Goal: Register for event/course

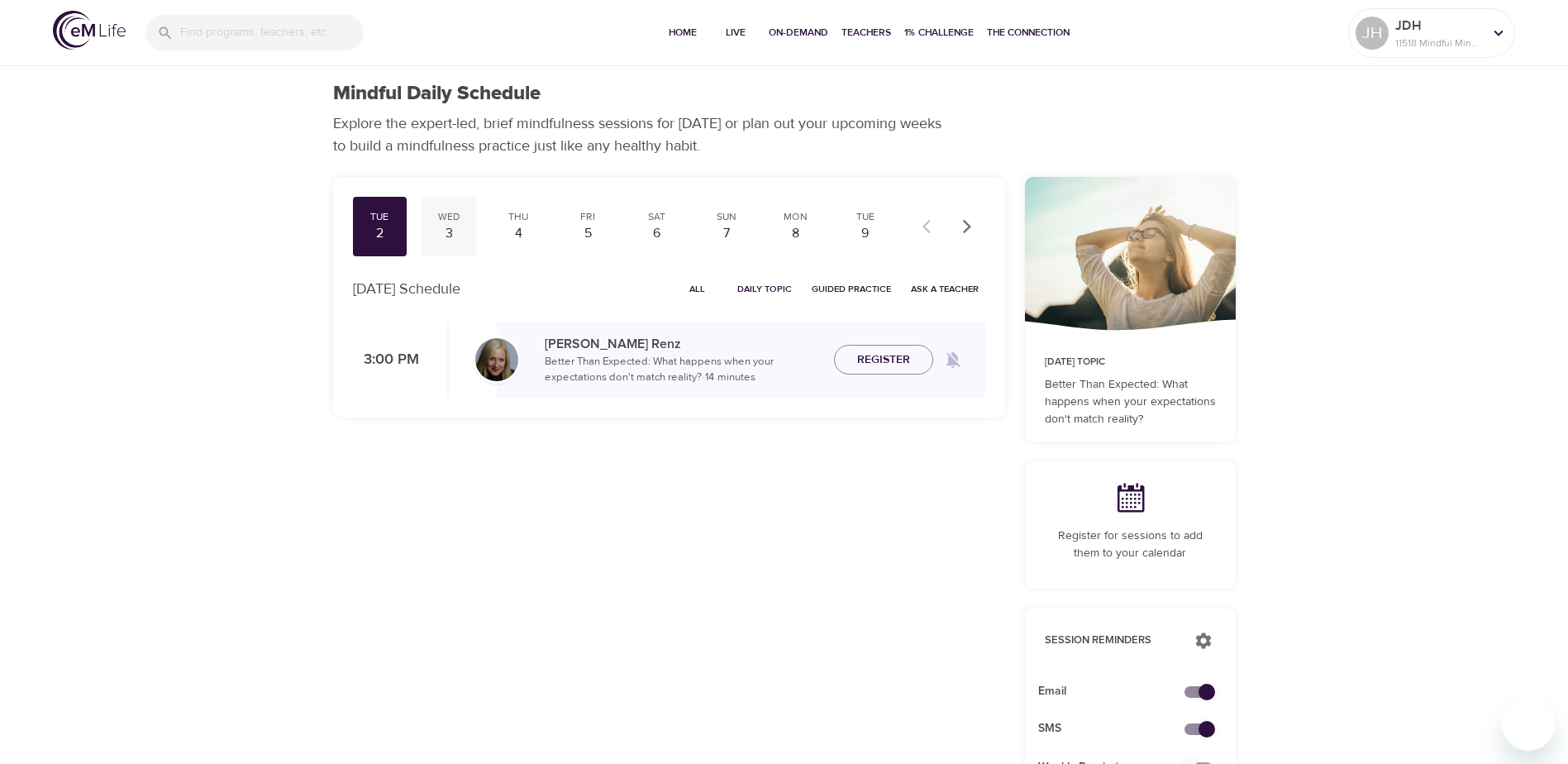
click at [445, 228] on div "3" at bounding box center [448, 234] width 41 height 19
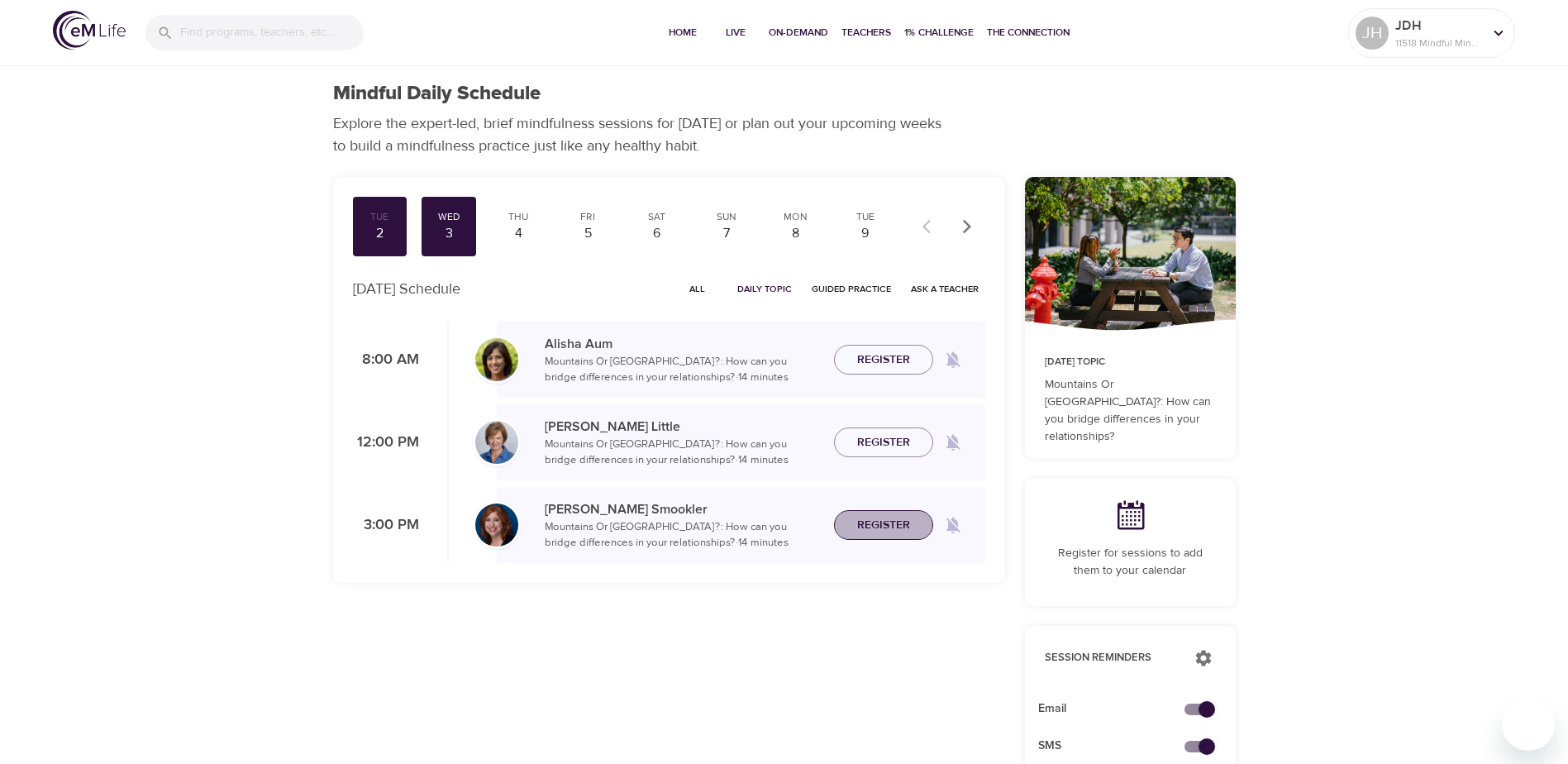
click at [876, 521] on span "Register" at bounding box center [883, 525] width 53 height 20
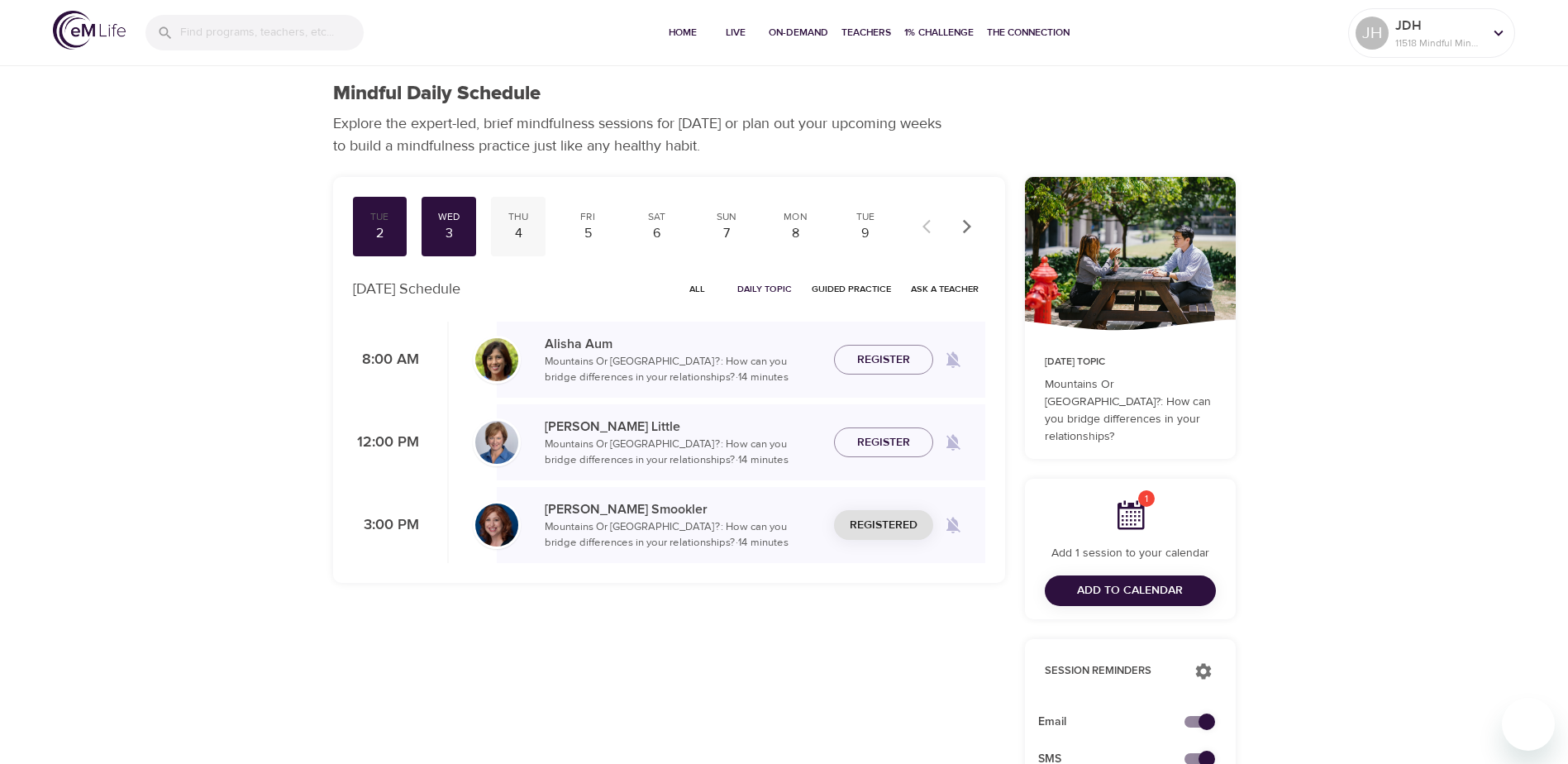
click at [521, 223] on div "Thu" at bounding box center [518, 217] width 41 height 14
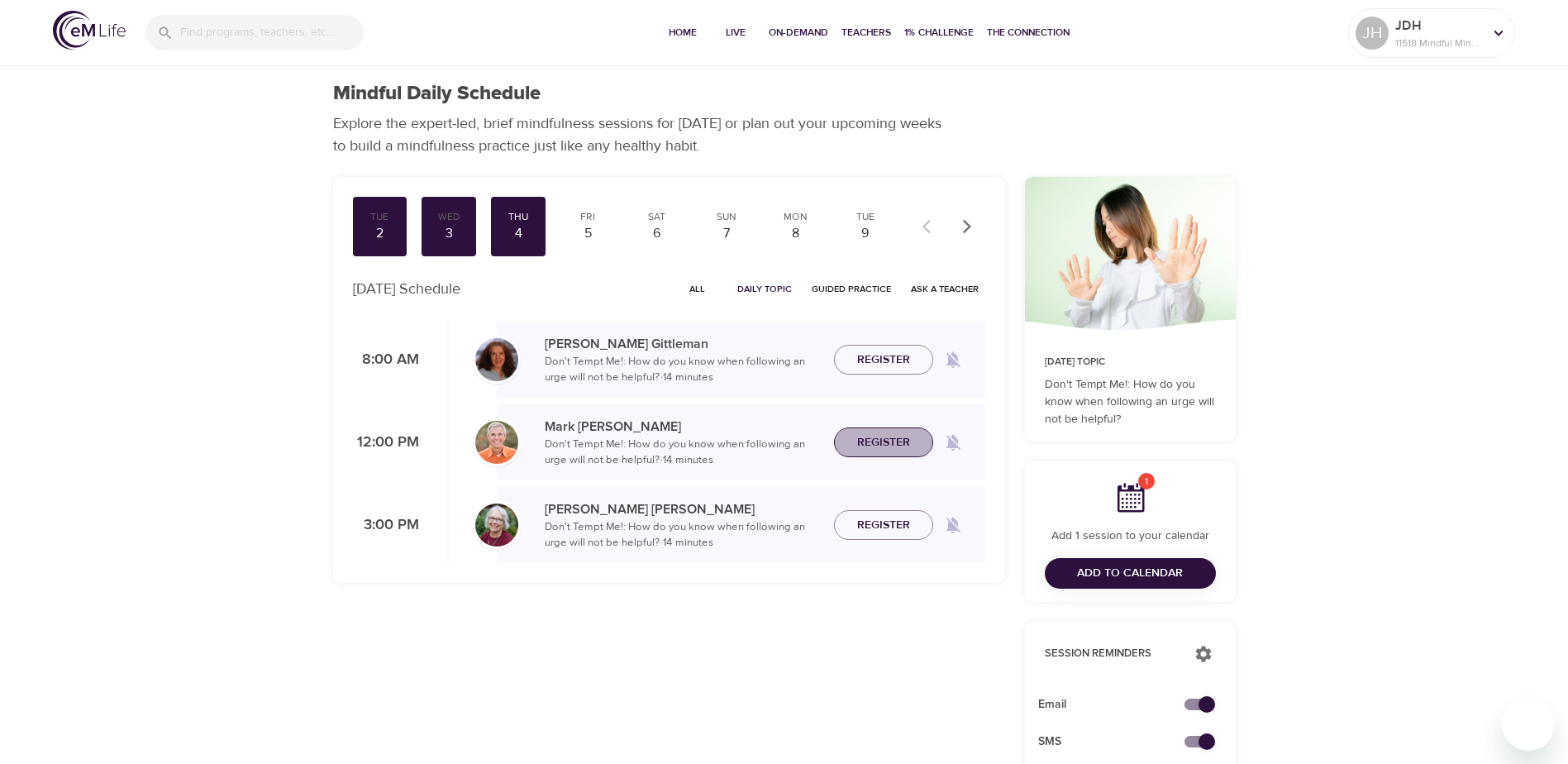
click at [885, 438] on span "Register" at bounding box center [883, 442] width 53 height 20
click at [885, 525] on span "Register" at bounding box center [883, 525] width 53 height 20
click at [575, 217] on div "Fri" at bounding box center [587, 217] width 41 height 14
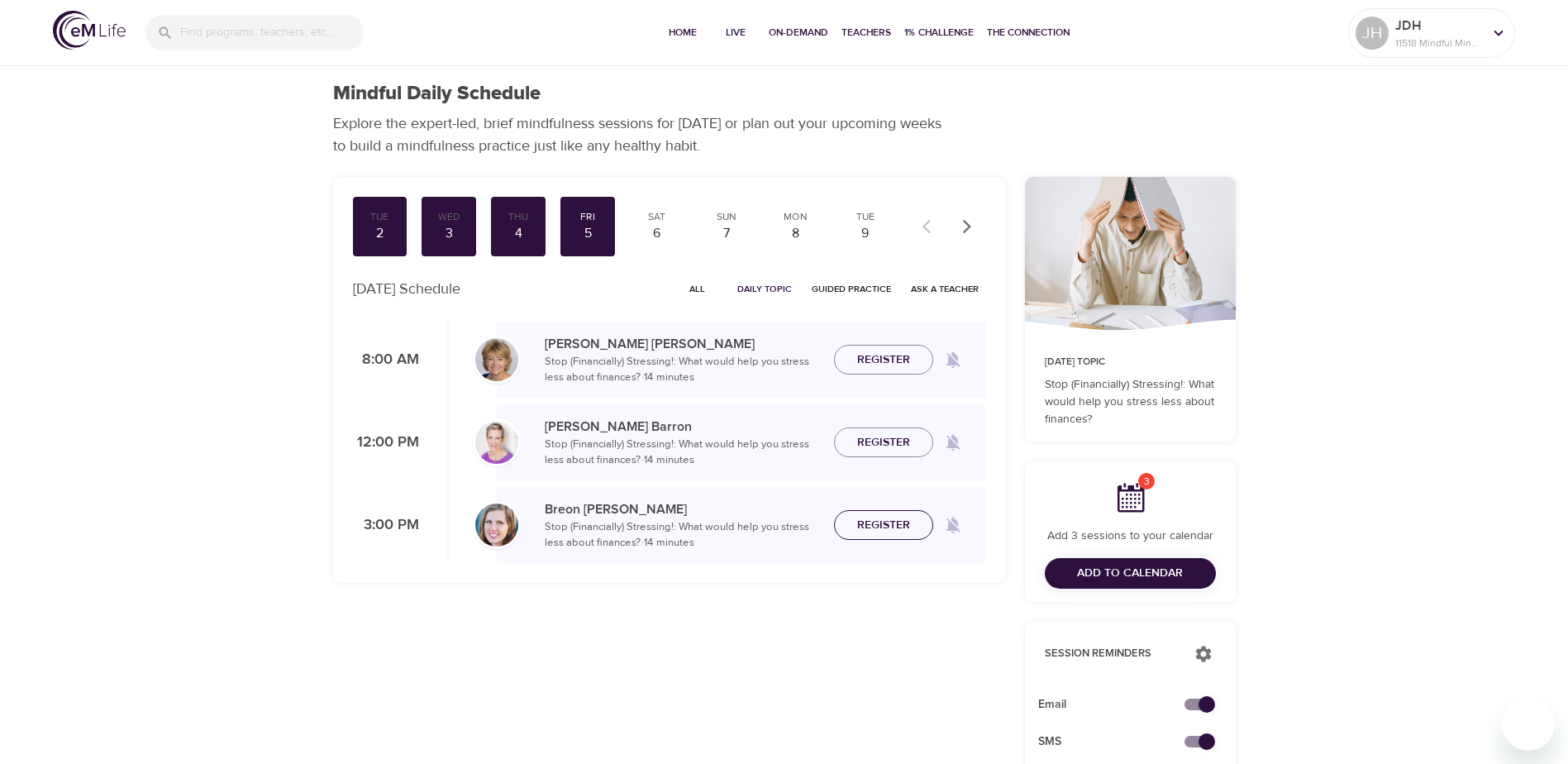
click at [888, 518] on span "Register" at bounding box center [883, 525] width 53 height 20
click at [791, 219] on div "Mon" at bounding box center [796, 217] width 41 height 14
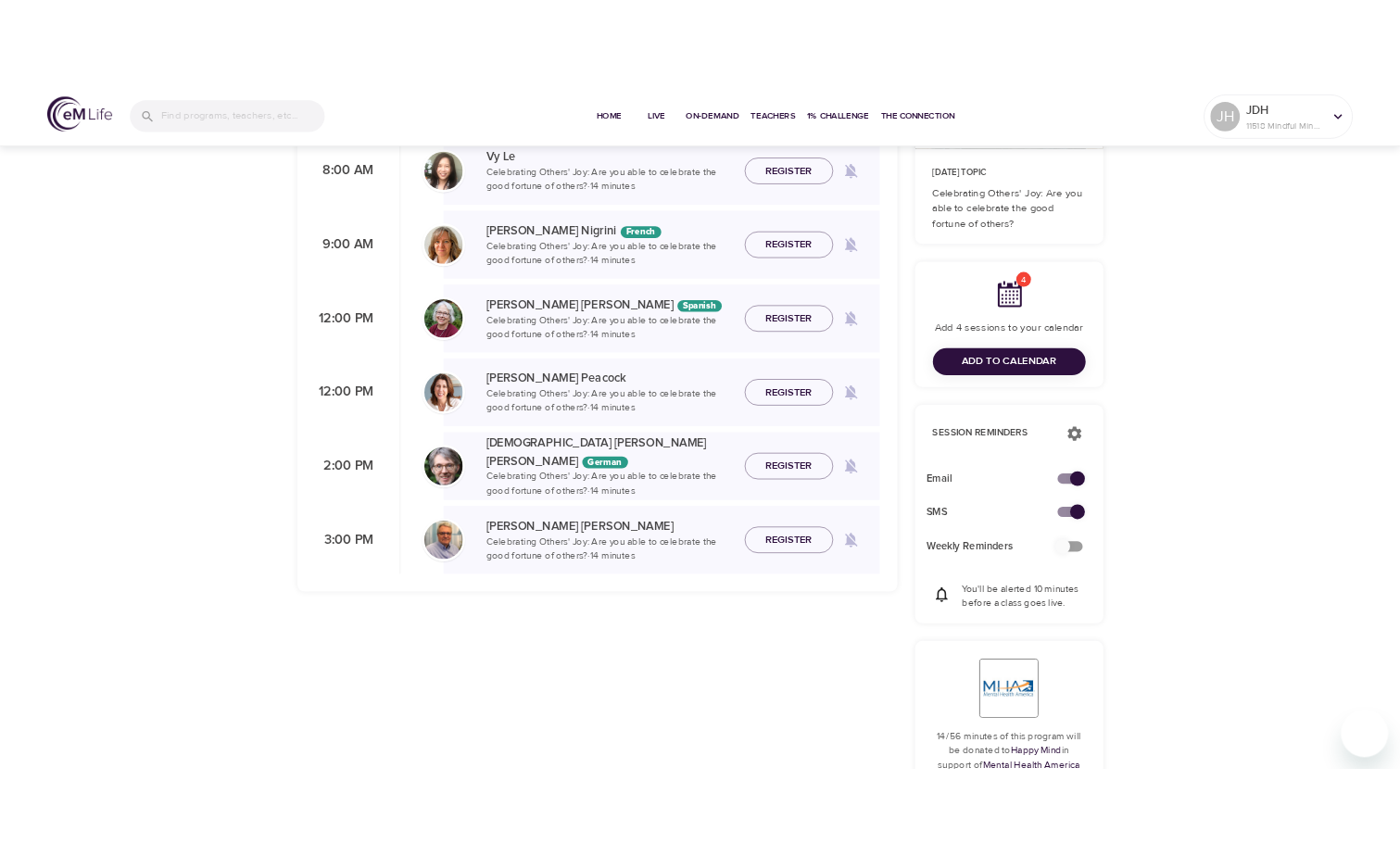
scroll to position [333, 0]
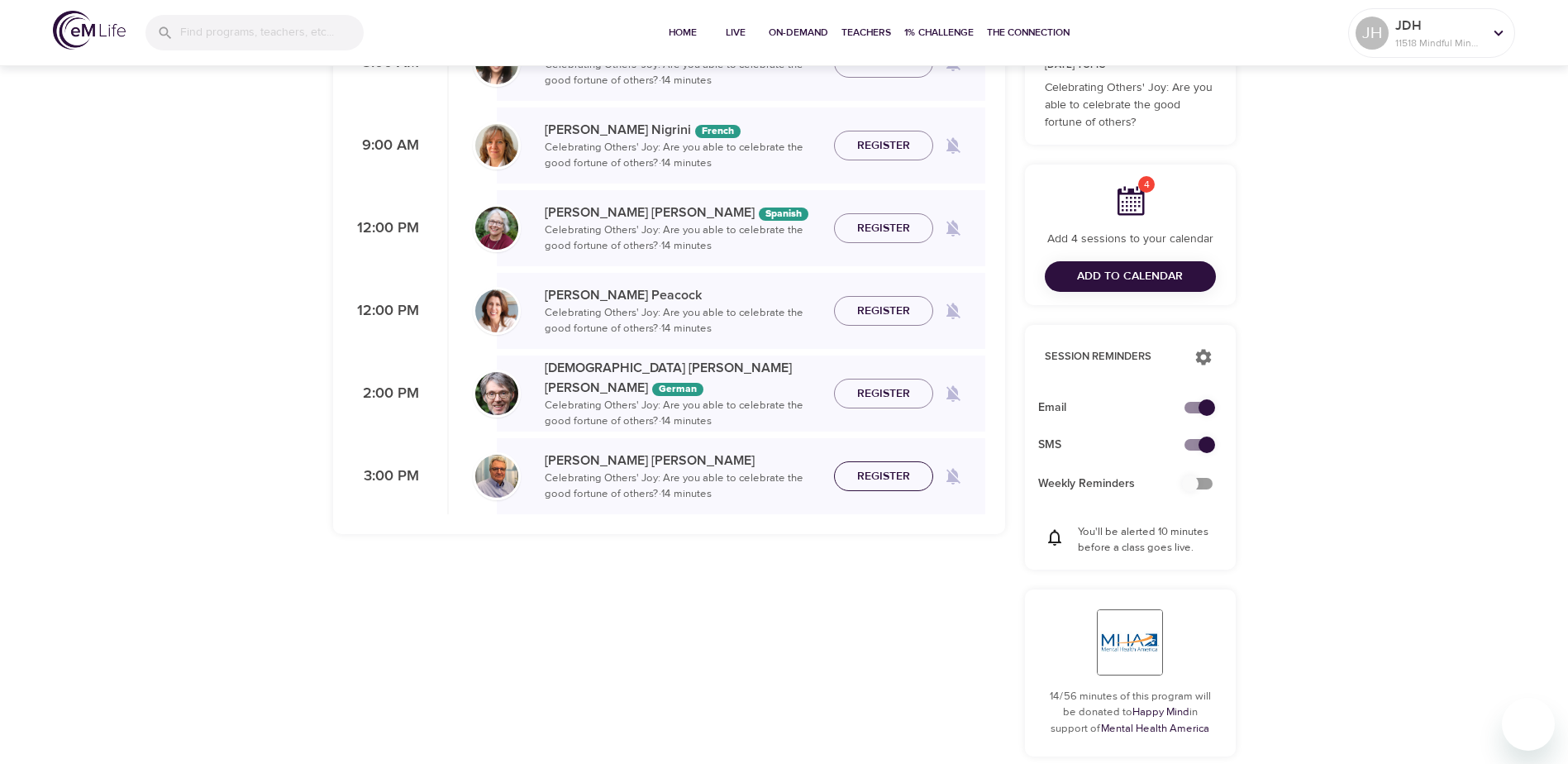
click at [891, 477] on span "Register" at bounding box center [883, 476] width 53 height 20
click at [1142, 277] on span "Add to Calendar" at bounding box center [1129, 277] width 106 height 20
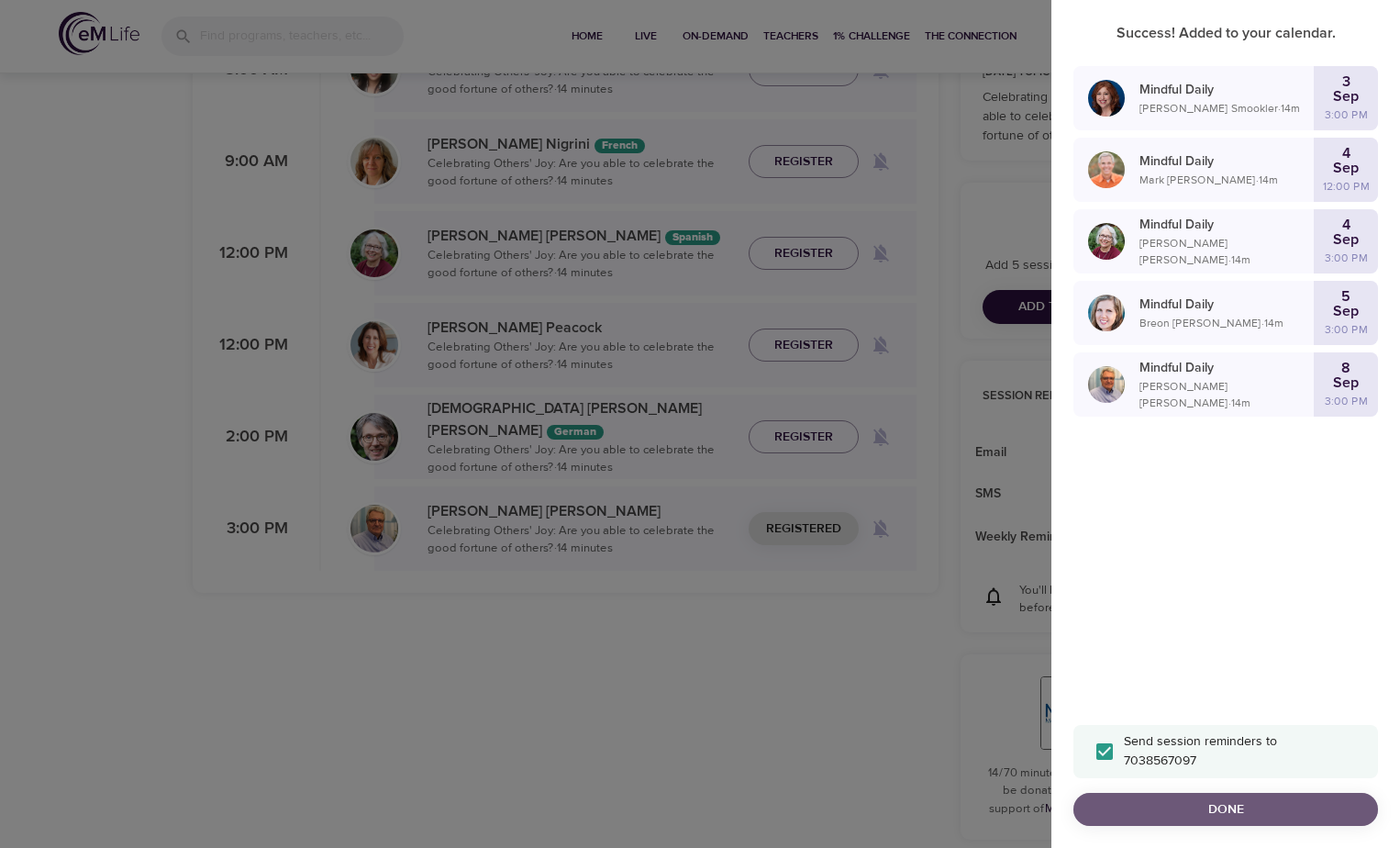
click at [1226, 805] on span "Done" at bounding box center [1225, 809] width 275 height 23
